Goal: Browse casually

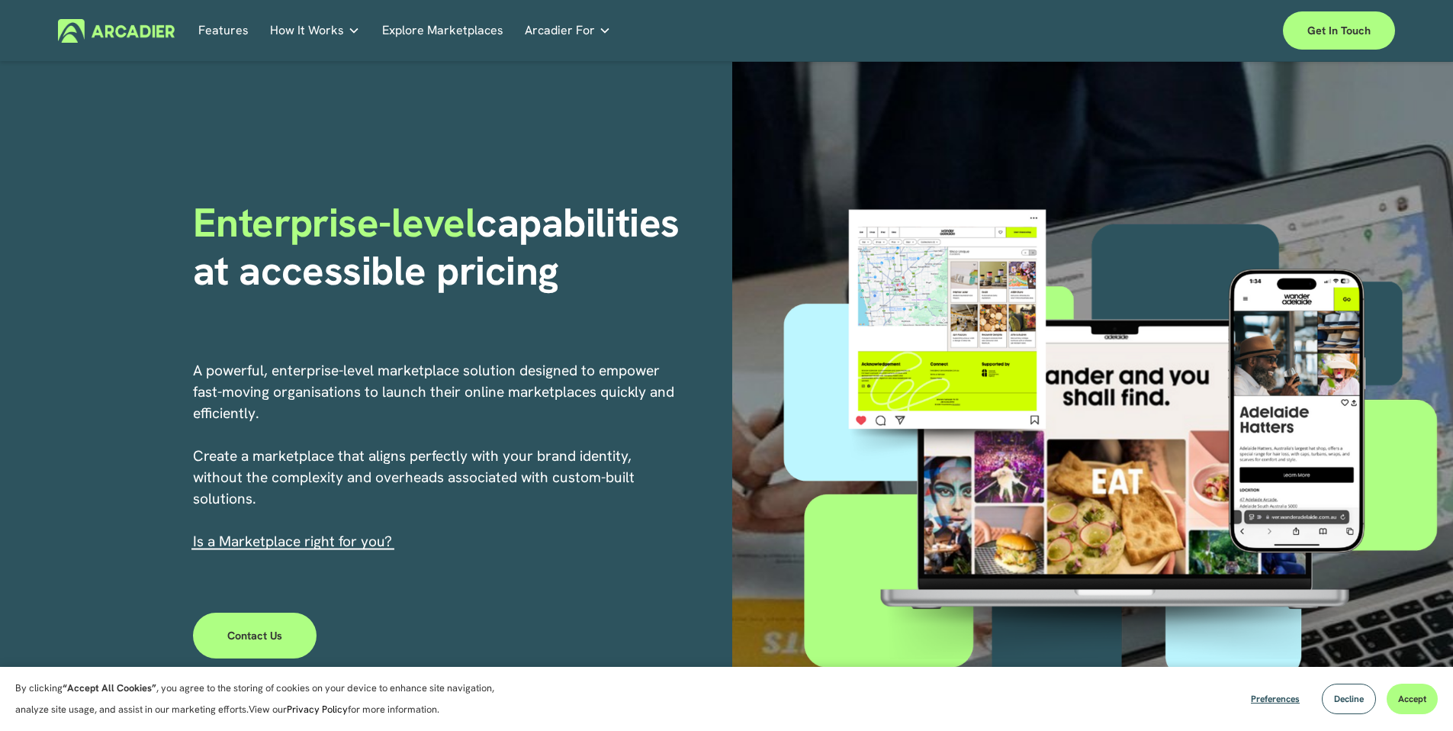
click at [437, 29] on link "Explore Marketplaces" at bounding box center [442, 31] width 121 height 24
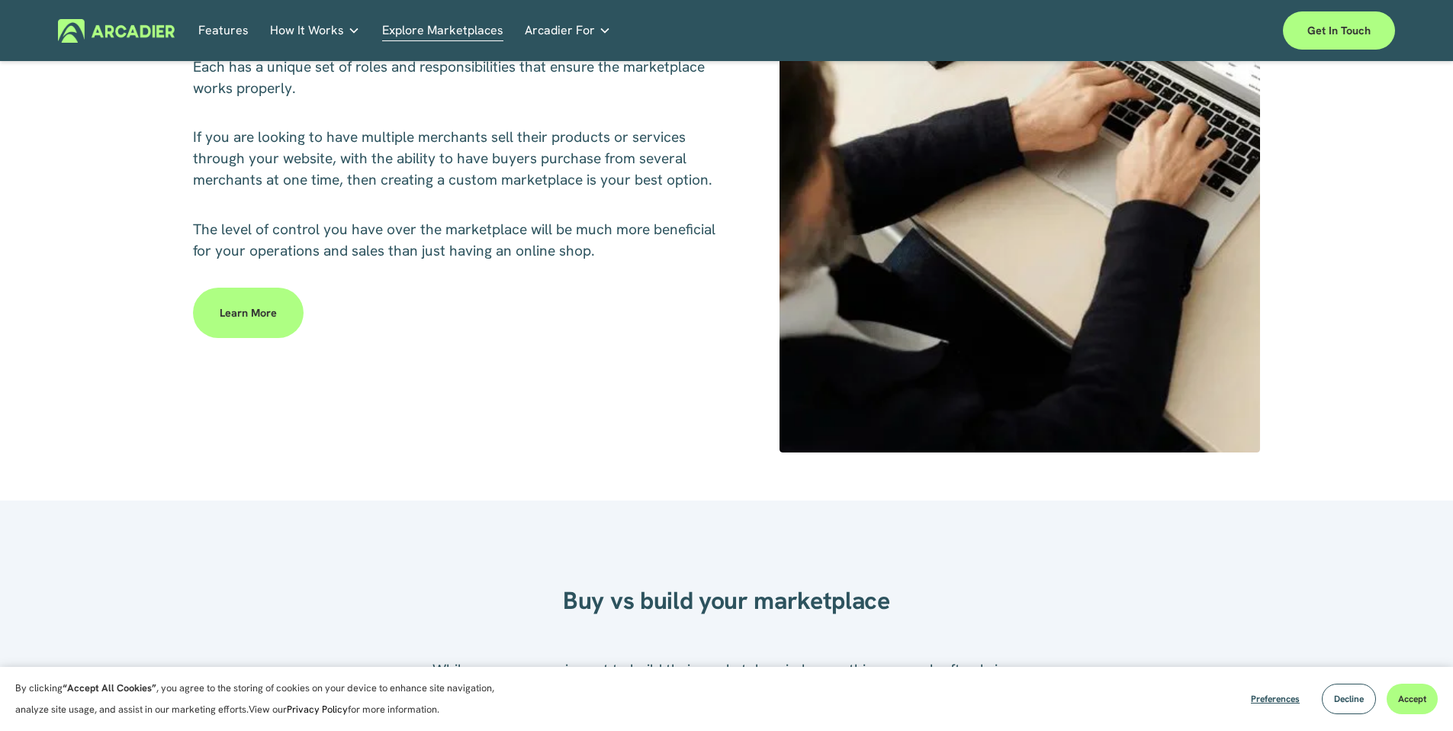
scroll to position [929, 0]
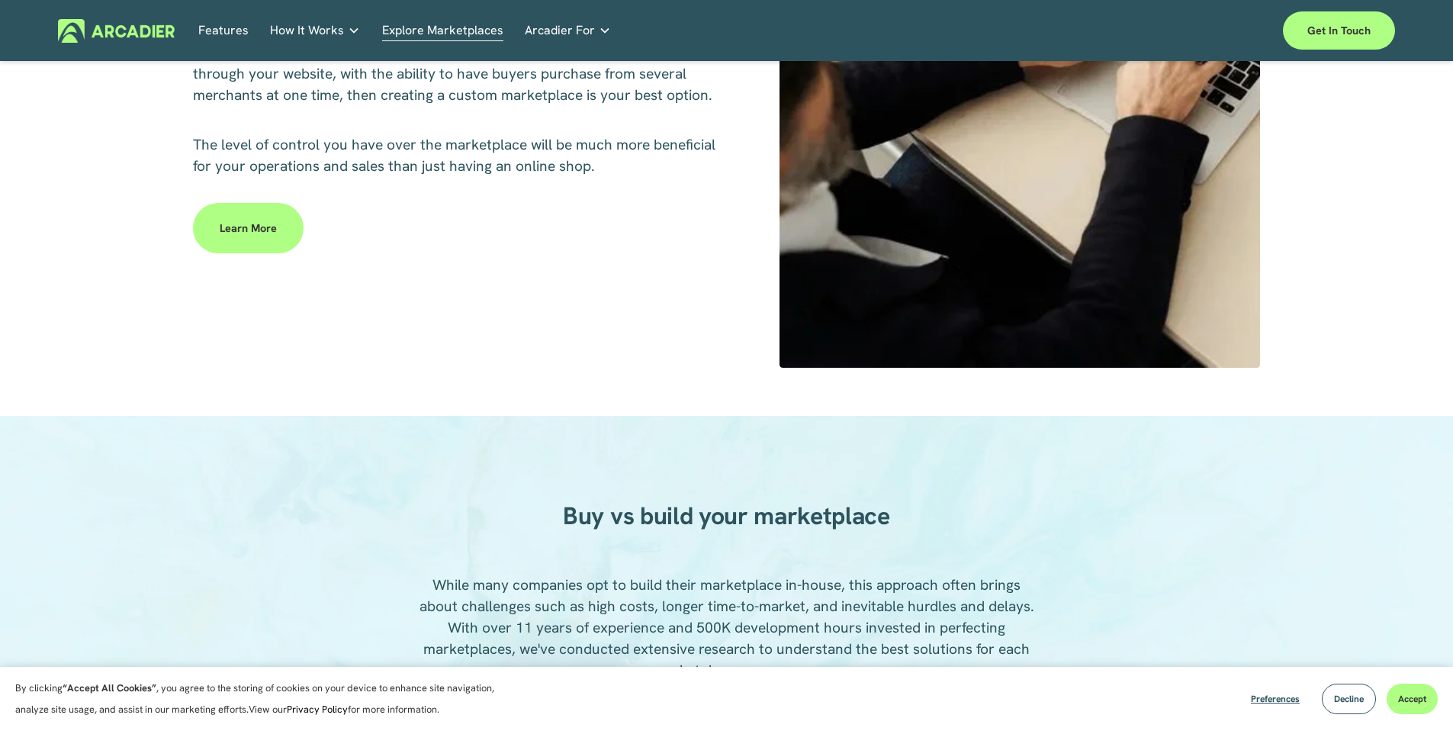
click at [206, 30] on link "Features" at bounding box center [223, 31] width 50 height 24
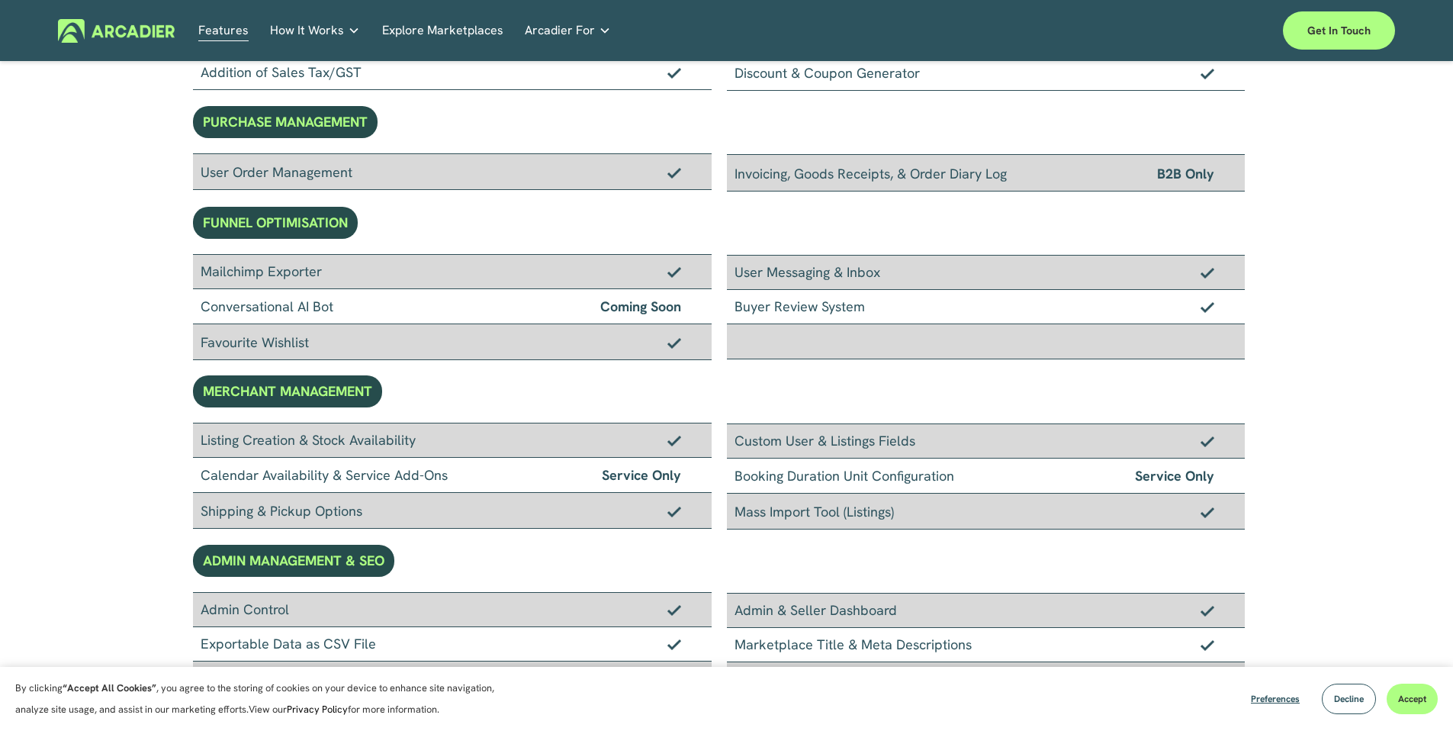
scroll to position [1292, 0]
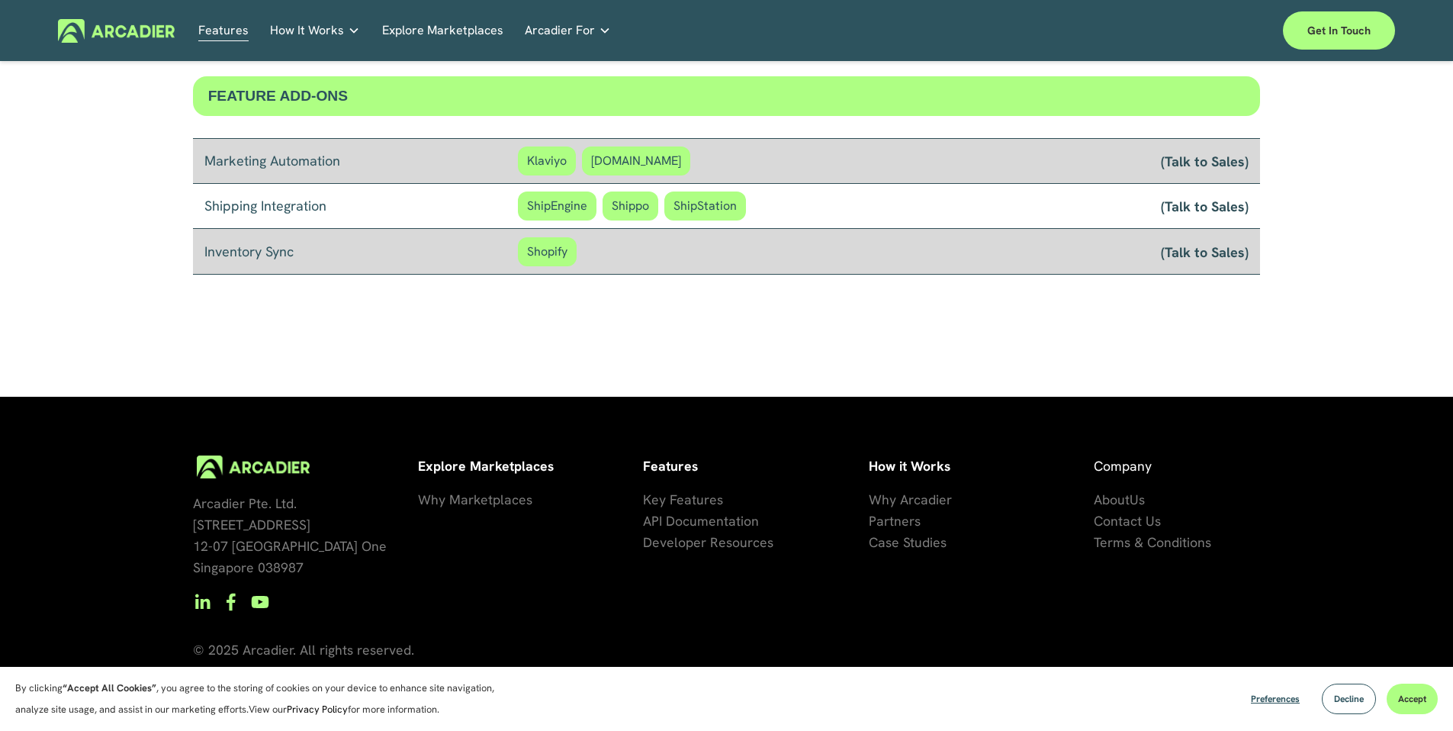
click at [92, 27] on img at bounding box center [116, 31] width 117 height 24
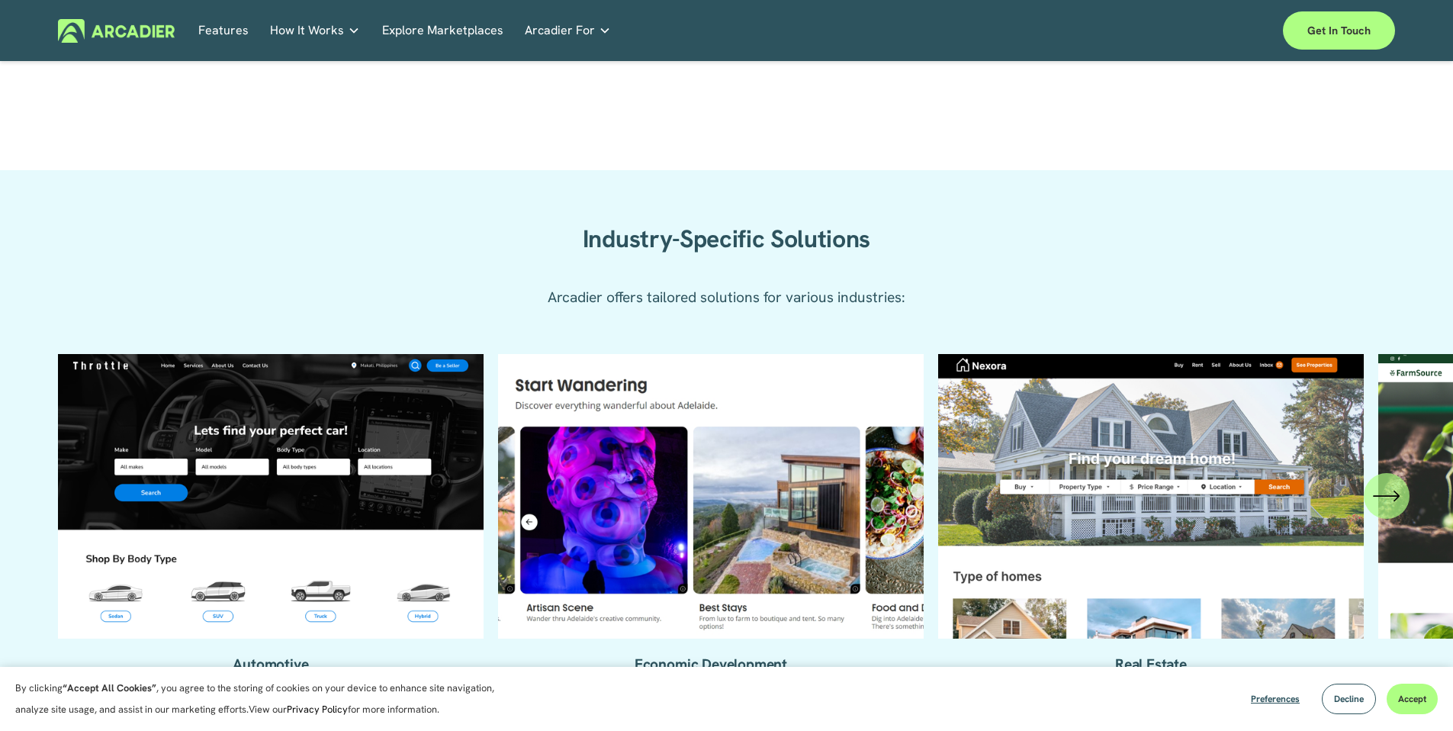
scroll to position [1597, 0]
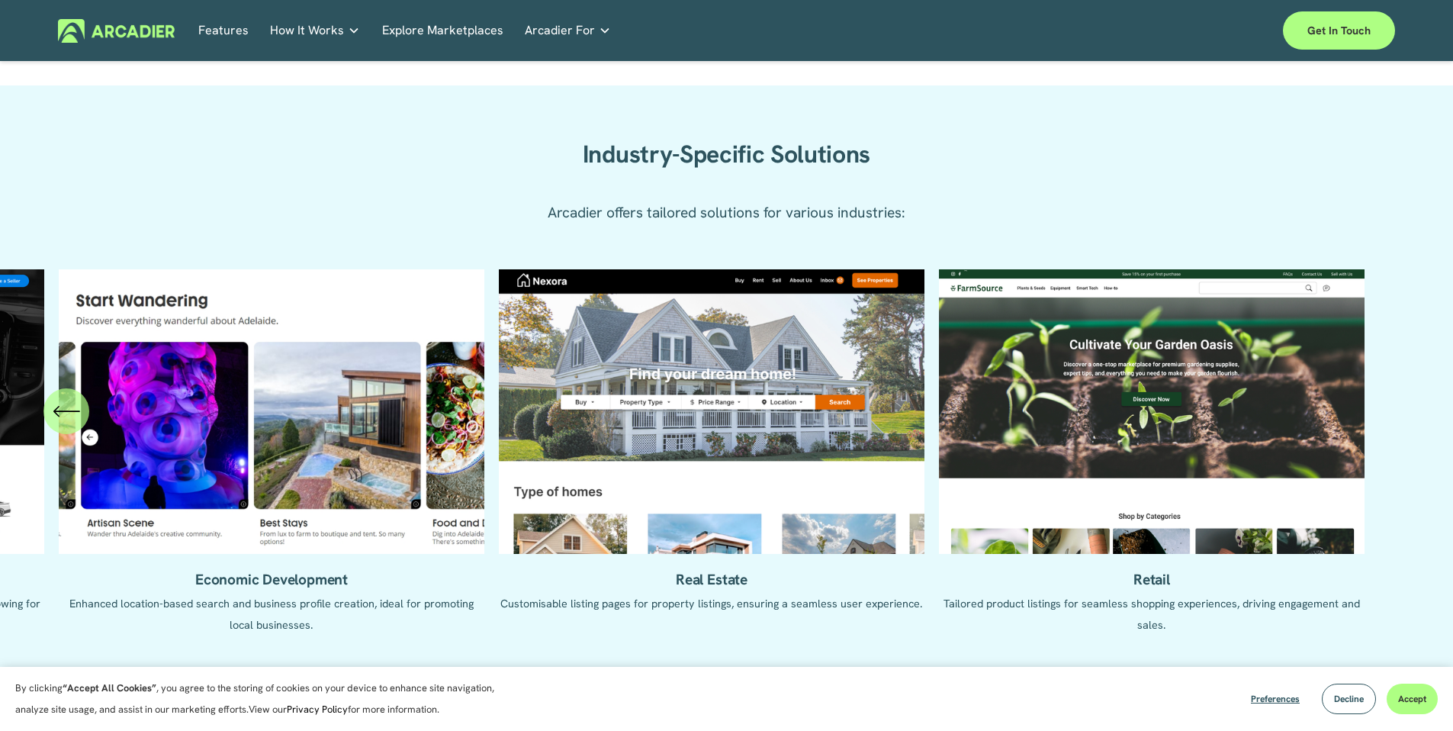
drag, startPoint x: 465, startPoint y: 385, endPoint x: -42, endPoint y: 381, distance: 506.6
drag, startPoint x: 707, startPoint y: 410, endPoint x: 212, endPoint y: 416, distance: 495.2
click at [343, 415] on ul "Automotive Enhanced listing pages with VIN lookup features and car history repo…" at bounding box center [726, 463] width 1337 height 388
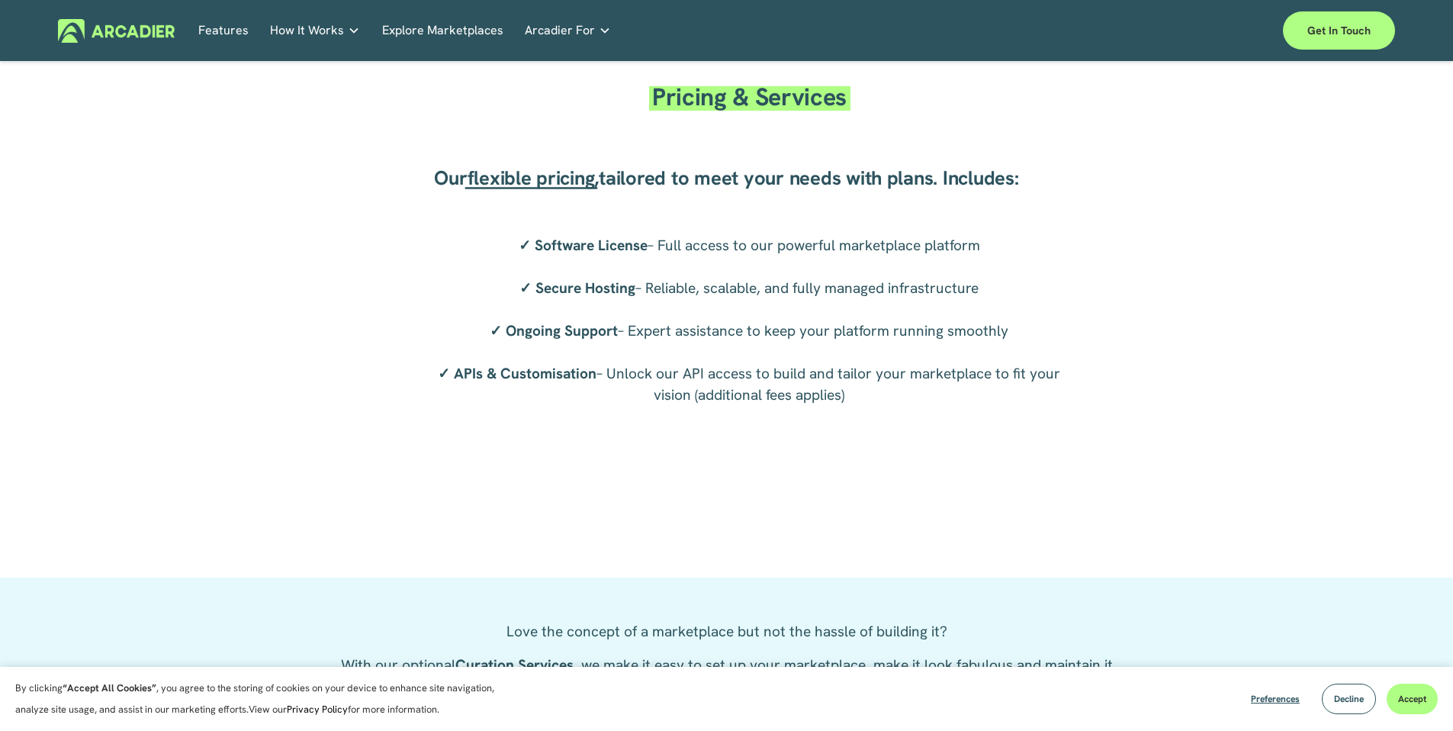
scroll to position [3037, 0]
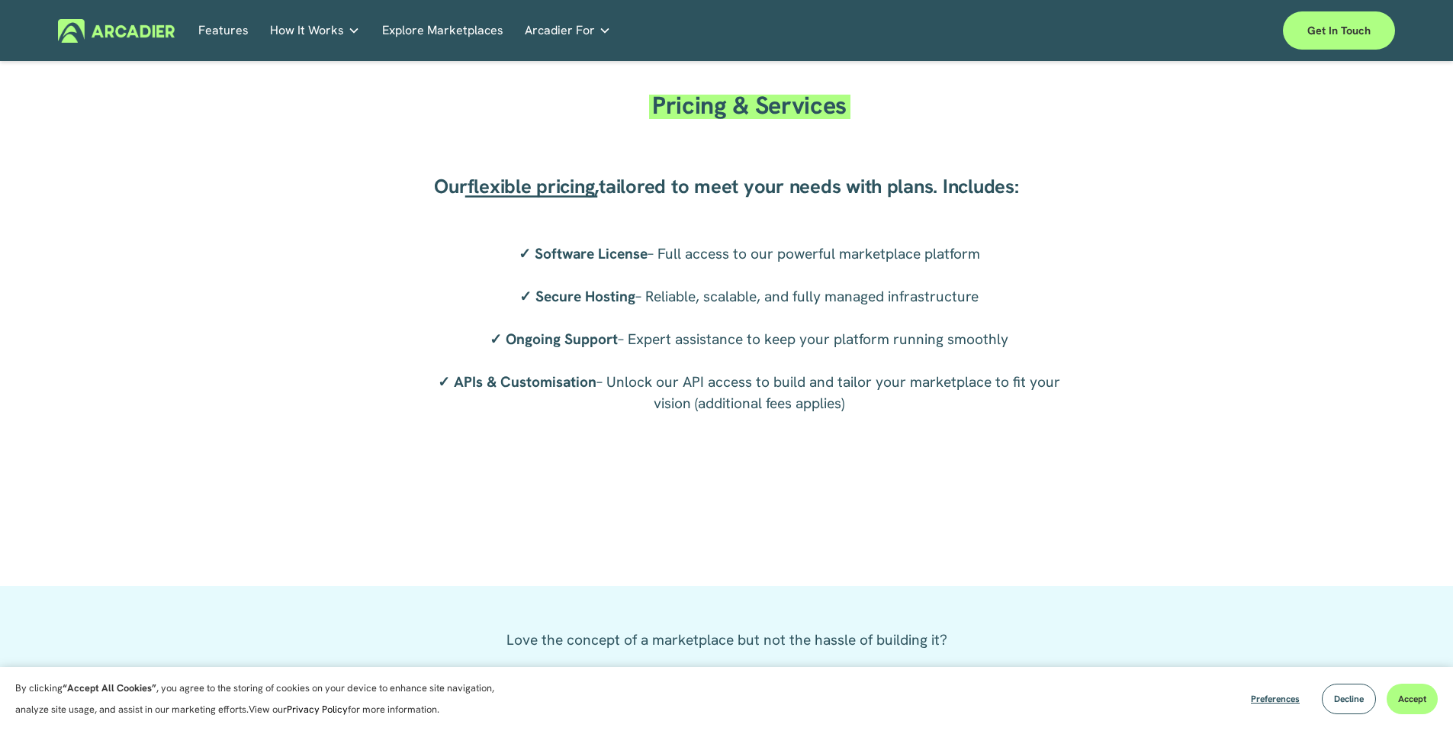
click at [552, 187] on span "flexible pricing" at bounding box center [531, 186] width 127 height 26
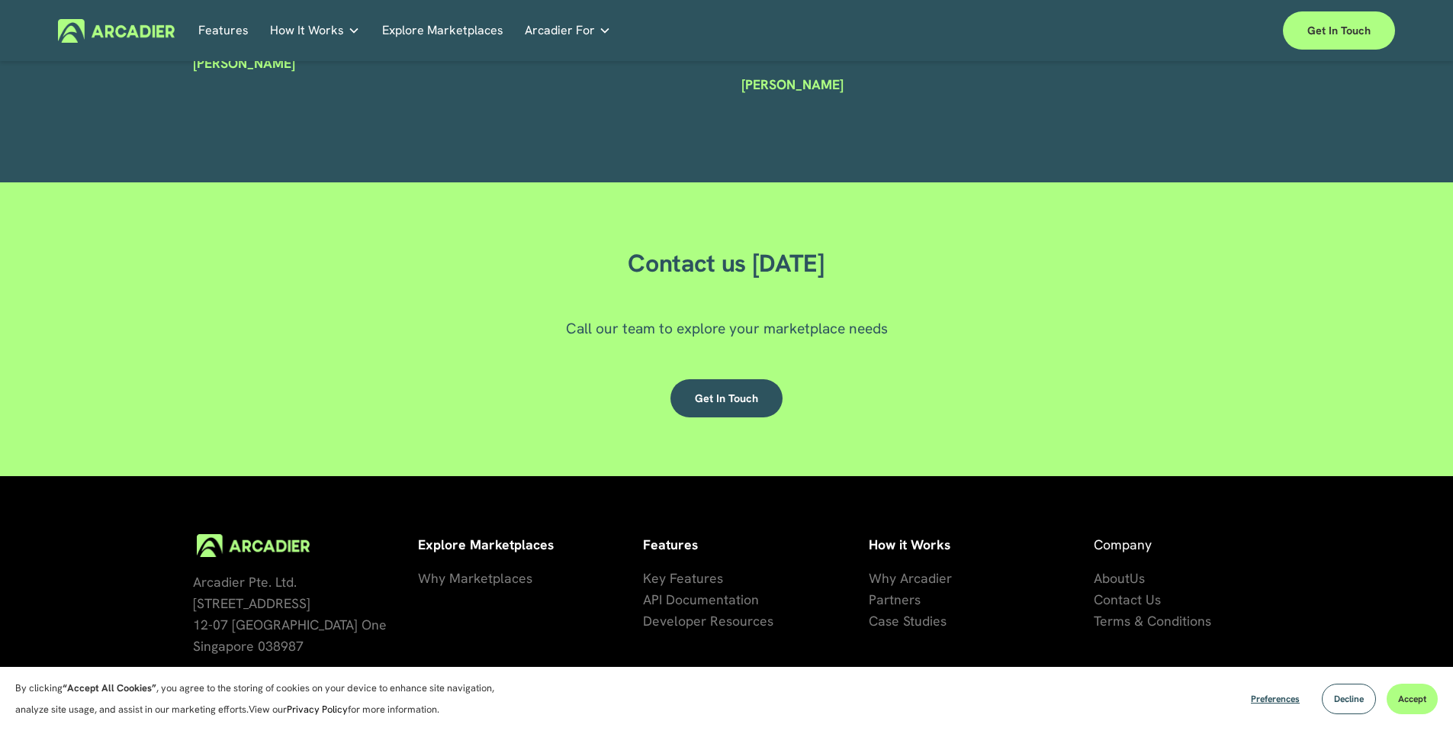
scroll to position [4571, 0]
